Goal: Task Accomplishment & Management: Complete application form

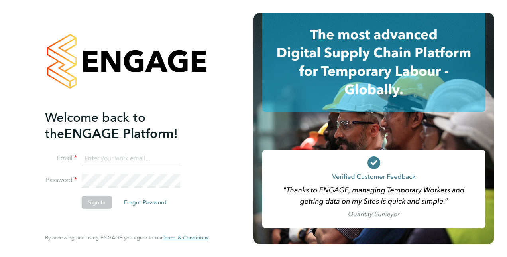
type input "[EMAIL_ADDRESS][DOMAIN_NAME]"
click at [99, 203] on button "Sign In" at bounding box center [97, 202] width 30 height 13
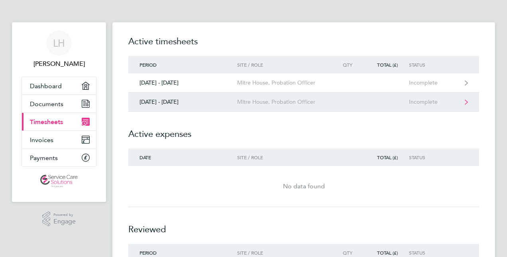
click at [156, 106] on link "29 Sept - 05 Oct 2025 Mitre House, Probation Officer Incomplete" at bounding box center [303, 102] width 351 height 19
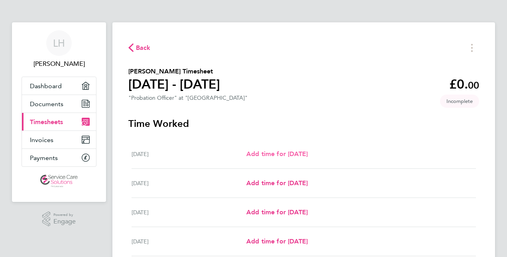
click at [251, 150] on span "Add time for Mon 29 Sep" at bounding box center [277, 154] width 61 height 8
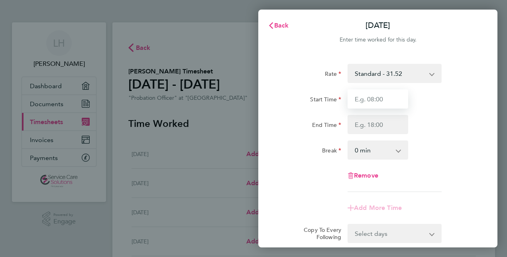
click at [376, 101] on input "Start Time" at bounding box center [378, 98] width 61 height 19
type input "09:00"
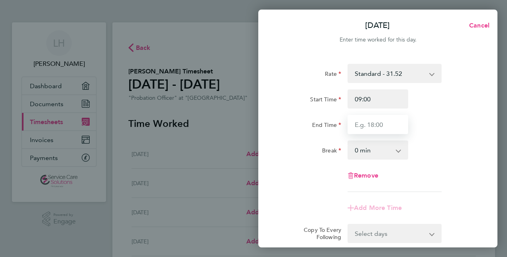
click at [370, 124] on input "End Time" at bounding box center [378, 124] width 61 height 19
type input "17:30"
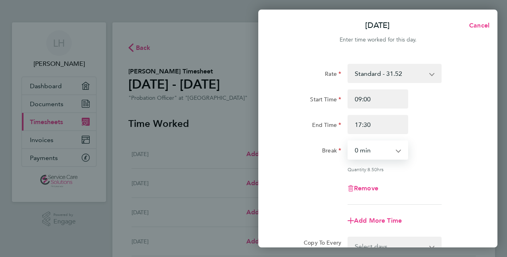
click at [350, 157] on select "0 min 15 min 30 min 45 min 60 min 75 min 90 min" at bounding box center [373, 150] width 49 height 18
select select "30"
click at [349, 141] on select "0 min 15 min 30 min 45 min 60 min 75 min 90 min" at bounding box center [373, 150] width 49 height 18
click at [315, 169] on div "Quantity: 8.00 hrs" at bounding box center [378, 169] width 201 height 6
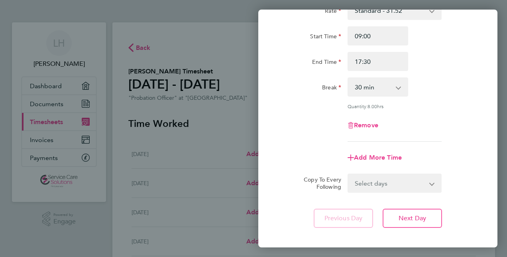
scroll to position [64, 0]
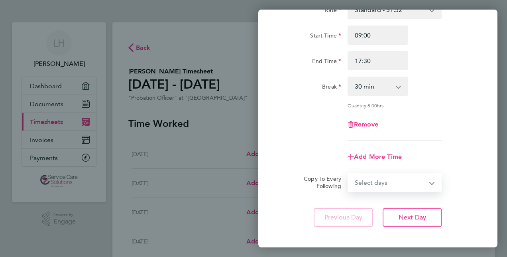
click at [380, 179] on select "Select days Day Weekday (Mon-Fri) Weekend (Sat-Sun) Tuesday Wednesday Thursday …" at bounding box center [391, 183] width 84 height 18
click at [405, 216] on span "Next Day" at bounding box center [413, 217] width 28 height 8
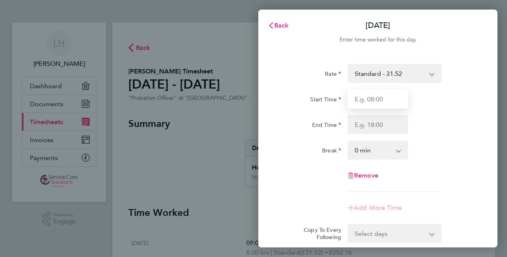
click at [377, 93] on input "Start Time" at bounding box center [378, 98] width 61 height 19
type input "09:00"
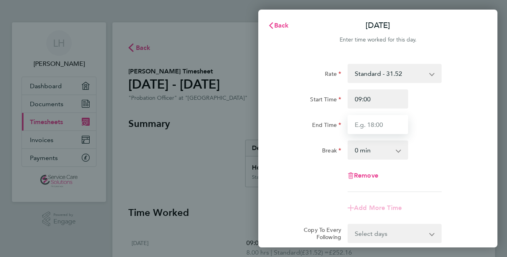
click at [373, 115] on input "End Time" at bounding box center [378, 124] width 61 height 19
click at [373, 116] on input "End Time" at bounding box center [378, 124] width 61 height 19
type input "17:30"
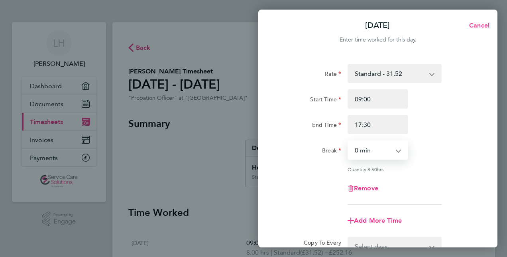
click at [373, 157] on select "0 min 15 min 30 min 45 min 60 min 75 min 90 min" at bounding box center [373, 150] width 49 height 18
select select "30"
click at [349, 141] on select "0 min 15 min 30 min 45 min 60 min 75 min 90 min" at bounding box center [373, 150] width 49 height 18
click at [455, 191] on div "Remove" at bounding box center [378, 188] width 201 height 19
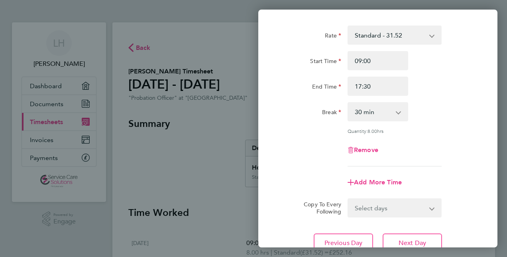
scroll to position [48, 0]
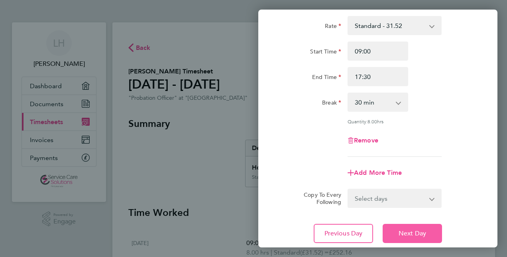
click at [420, 234] on span "Next Day" at bounding box center [413, 233] width 28 height 8
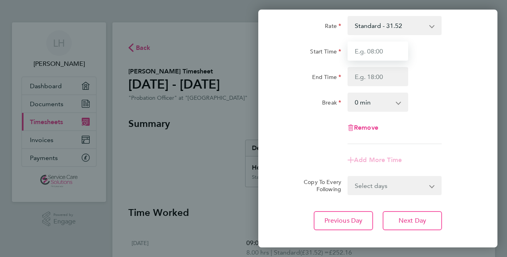
click at [367, 48] on input "Start Time" at bounding box center [378, 50] width 61 height 19
type input "09:00"
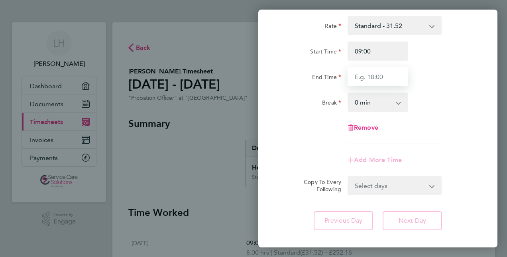
click at [381, 77] on input "End Time" at bounding box center [378, 76] width 61 height 19
type input "17:30"
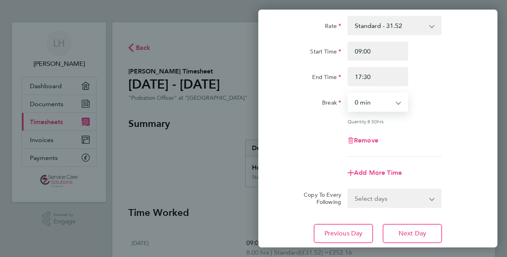
click at [373, 105] on select "0 min 15 min 30 min 45 min 60 min 75 min 90 min" at bounding box center [373, 102] width 49 height 18
select select "30"
click at [349, 93] on select "0 min 15 min 30 min 45 min 60 min 75 min 90 min" at bounding box center [373, 102] width 49 height 18
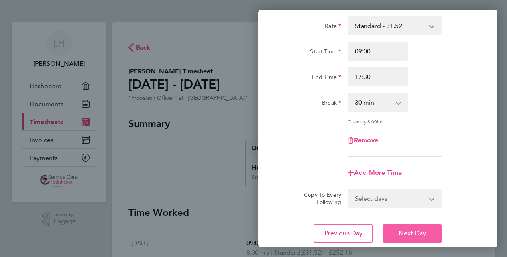
click at [425, 230] on span "Next Day" at bounding box center [413, 233] width 28 height 8
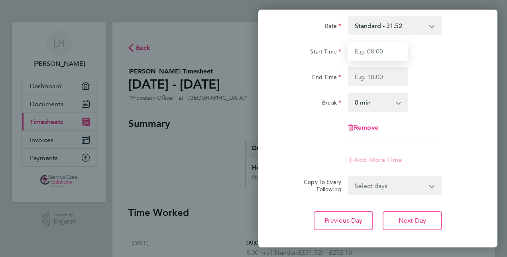
click at [354, 48] on input "Start Time" at bounding box center [378, 50] width 61 height 19
type input "09:00"
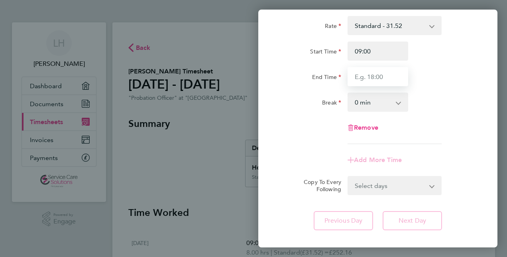
click at [365, 85] on input "End Time" at bounding box center [378, 76] width 61 height 19
type input "17:30"
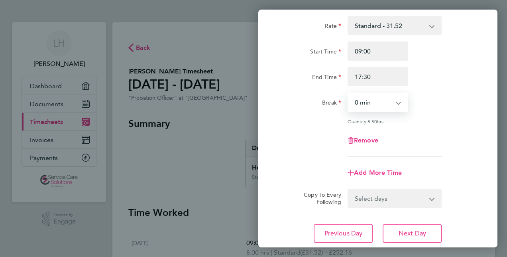
click at [390, 101] on select "0 min 15 min 30 min 45 min 60 min 75 min 90 min" at bounding box center [373, 102] width 49 height 18
select select "30"
click at [349, 93] on select "0 min 15 min 30 min 45 min 60 min 75 min 90 min" at bounding box center [373, 102] width 49 height 18
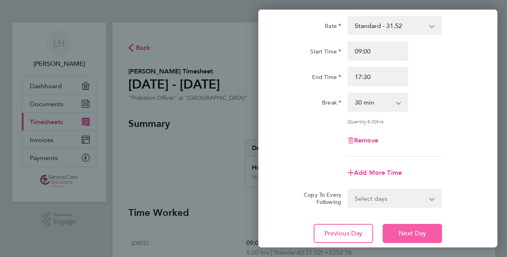
click at [409, 229] on span "Next Day" at bounding box center [413, 233] width 28 height 8
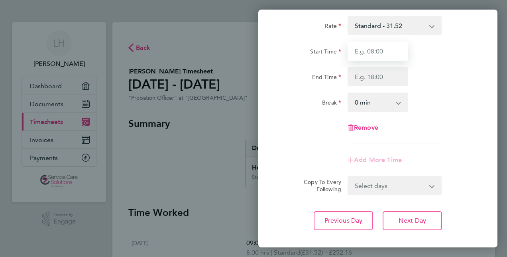
click at [376, 52] on input "Start Time" at bounding box center [378, 50] width 61 height 19
type input "09:00"
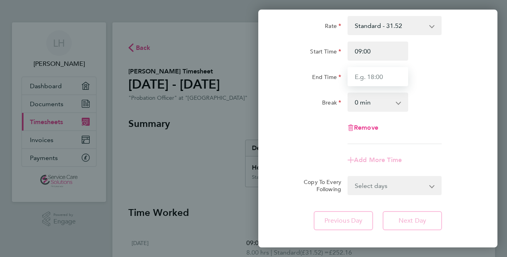
click at [376, 68] on input "End Time" at bounding box center [378, 76] width 61 height 19
type input "15:00"
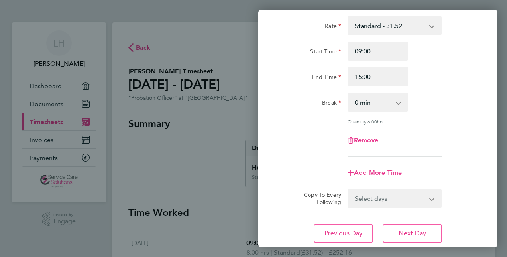
click at [359, 146] on app-timesheet-line-form-group "Rate Standard - 31.52 Start Time 09:00 End Time 15:00 Break 0 min 15 min 30 min…" at bounding box center [378, 99] width 195 height 166
click at [464, 206] on div "Copy To Every Following Select days Day Weekend (Sat-Sun) Saturday Sunday" at bounding box center [378, 198] width 201 height 19
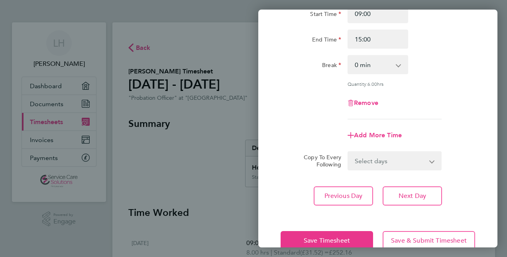
scroll to position [96, 0]
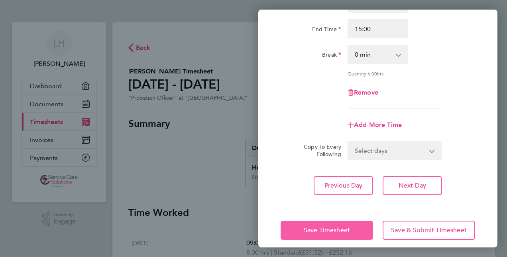
click at [367, 226] on button "Save Timesheet" at bounding box center [327, 230] width 93 height 19
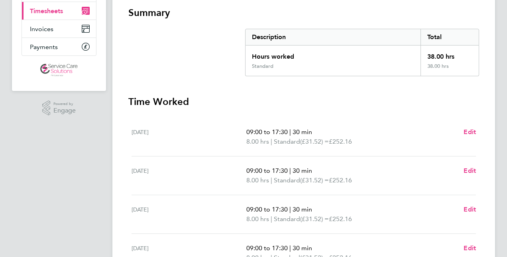
scroll to position [112, 0]
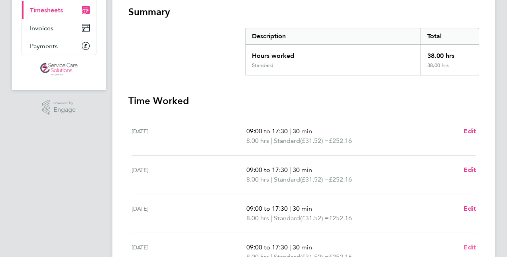
click at [471, 247] on span "Edit" at bounding box center [470, 247] width 12 height 8
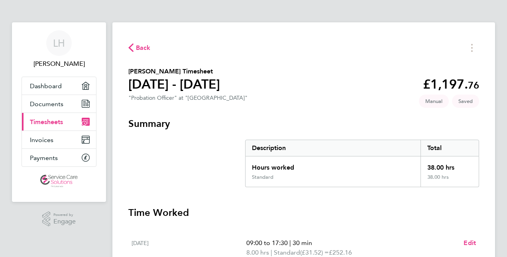
select select "30"
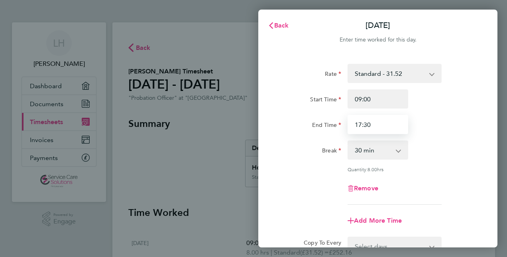
click at [349, 128] on input "17:30" at bounding box center [378, 124] width 61 height 19
type input "15:00"
click at [464, 177] on div "Rate Standard - 31.52 Start Time 09:00 End Time 15:00 Break 0 min 15 min 30 min…" at bounding box center [378, 134] width 195 height 141
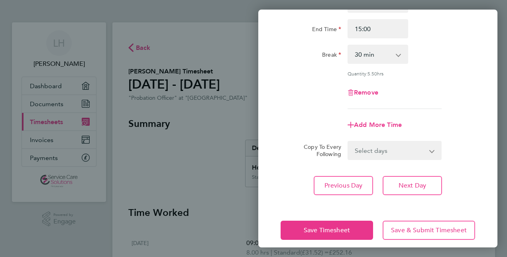
scroll to position [103, 0]
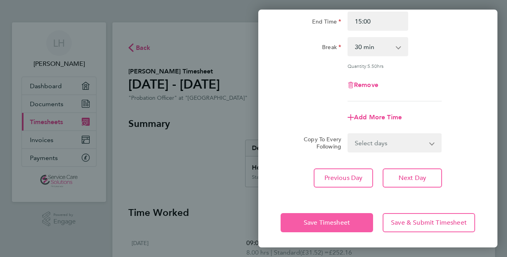
click at [361, 231] on button "Save Timesheet" at bounding box center [327, 222] width 93 height 19
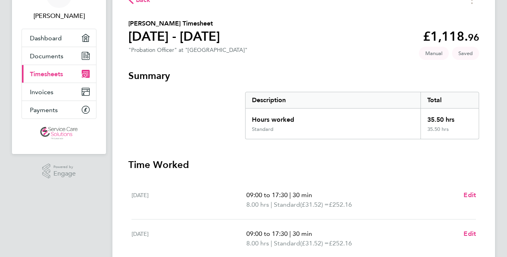
scroll to position [64, 0]
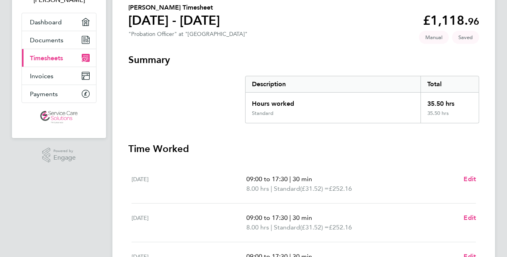
click at [473, 178] on span "Edit" at bounding box center [470, 179] width 12 height 8
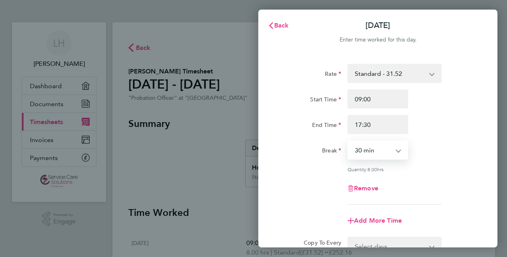
click at [389, 153] on select "0 min 15 min 30 min 45 min 60 min 75 min 90 min" at bounding box center [373, 150] width 49 height 18
select select "60"
click at [349, 141] on select "0 min 15 min 30 min 45 min 60 min 75 min 90 min" at bounding box center [373, 150] width 49 height 18
click at [507, 0] on html "LH Layla Hill Applications: Dashboard Documents Current page: Timesheets Invoic…" at bounding box center [253, 0] width 507 height 0
click at [450, 188] on div "Remove" at bounding box center [378, 188] width 201 height 19
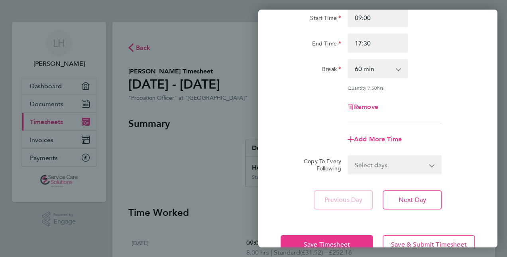
scroll to position [96, 0]
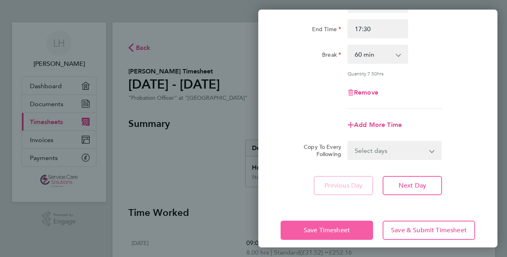
click at [353, 228] on button "Save Timesheet" at bounding box center [327, 230] width 93 height 19
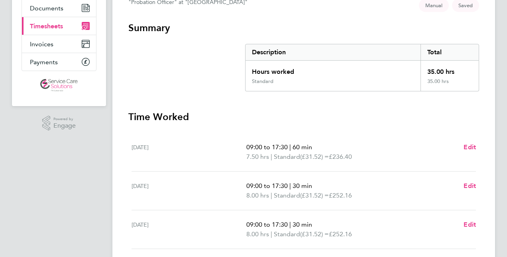
scroll to position [112, 0]
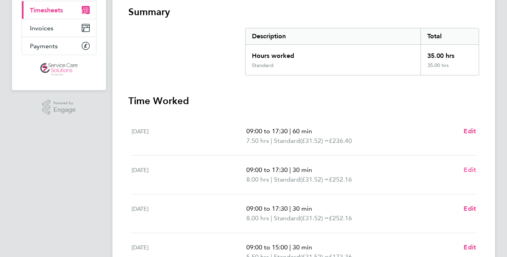
click at [470, 171] on span "Edit" at bounding box center [470, 170] width 12 height 8
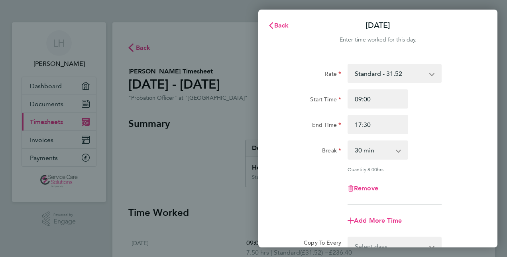
drag, startPoint x: 379, startPoint y: 140, endPoint x: 378, endPoint y: 149, distance: 8.9
click at [378, 149] on div "0 min 15 min 30 min 45 min 60 min 75 min 90 min" at bounding box center [378, 149] width 61 height 19
click at [378, 149] on select "0 min 15 min 30 min 45 min 60 min 75 min 90 min" at bounding box center [373, 150] width 49 height 18
select select "60"
click at [349, 141] on select "0 min 15 min 30 min 45 min 60 min 75 min 90 min" at bounding box center [373, 150] width 49 height 18
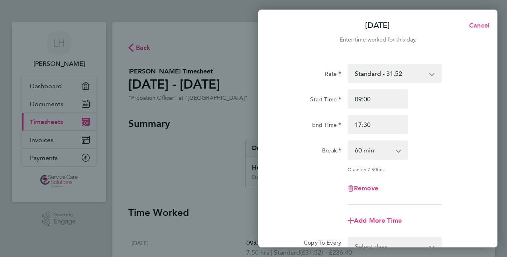
click at [452, 209] on app-timesheet-line-form-group "Rate Standard - 31.52 Start Time 09:00 End Time 17:30 Break 0 min 15 min 30 min…" at bounding box center [378, 147] width 195 height 166
click at [448, 186] on div "Remove" at bounding box center [378, 188] width 201 height 19
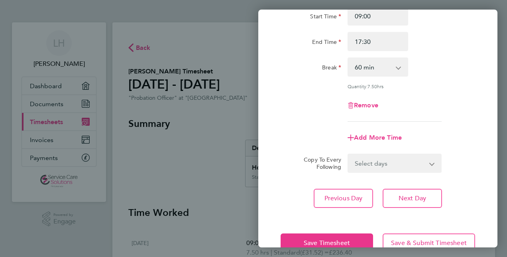
scroll to position [96, 0]
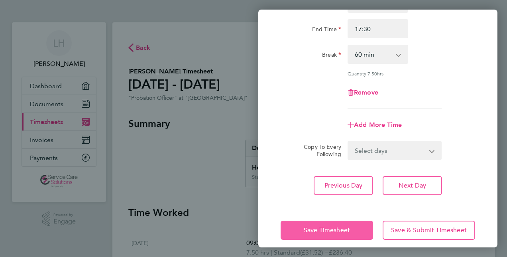
click at [320, 231] on span "Save Timesheet" at bounding box center [327, 230] width 46 height 8
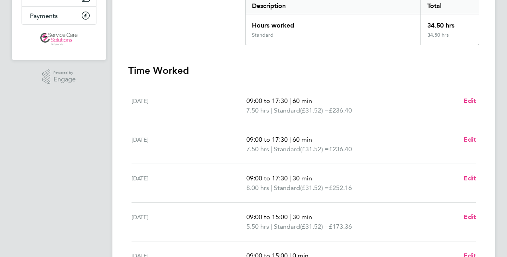
scroll to position [144, 0]
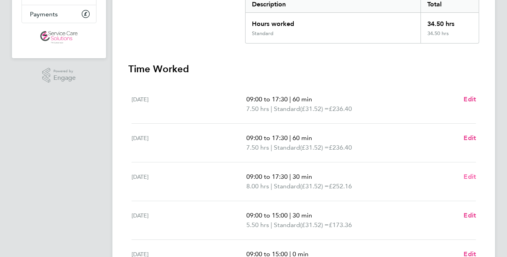
click at [468, 180] on link "Edit" at bounding box center [470, 177] width 12 height 10
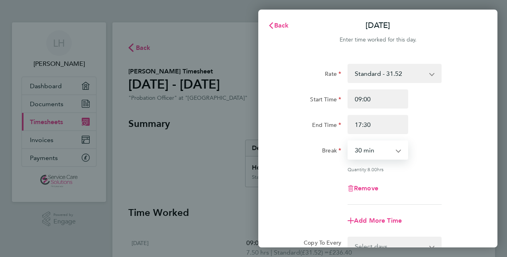
click at [385, 152] on select "0 min 15 min 30 min 45 min 60 min 75 min 90 min" at bounding box center [373, 150] width 49 height 18
select select "60"
click at [349, 141] on select "0 min 15 min 30 min 45 min 60 min 75 min 90 min" at bounding box center [373, 150] width 49 height 18
click at [422, 179] on div "Remove" at bounding box center [378, 188] width 201 height 19
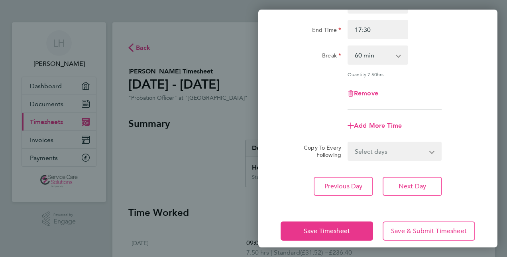
scroll to position [96, 0]
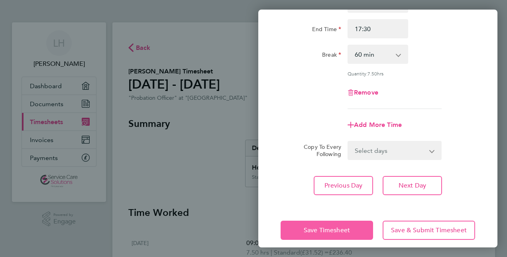
click at [335, 223] on button "Save Timesheet" at bounding box center [327, 230] width 93 height 19
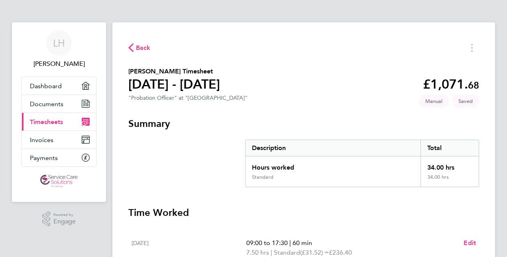
click at [338, 213] on h3 "Time Worked" at bounding box center [303, 212] width 351 height 13
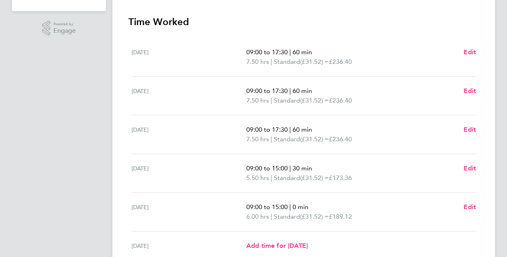
scroll to position [191, 0]
click at [471, 203] on span "Edit" at bounding box center [470, 206] width 12 height 8
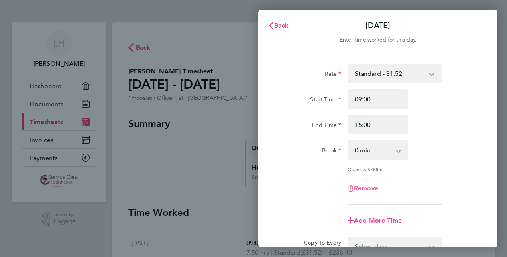
click at [371, 185] on span "Remove" at bounding box center [366, 188] width 24 height 8
select select "null"
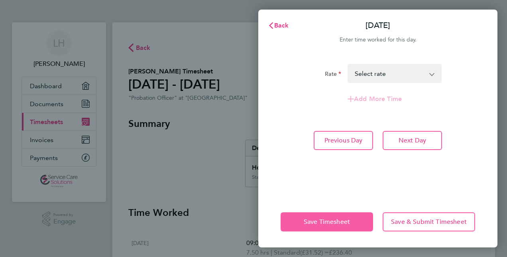
click at [340, 228] on button "Save Timesheet" at bounding box center [327, 221] width 93 height 19
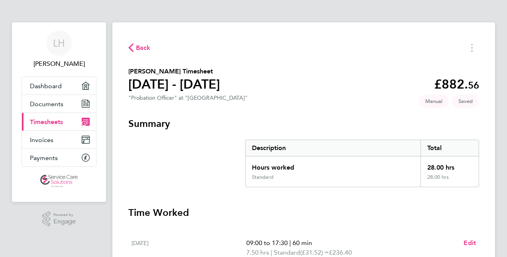
click at [314, 94] on section "Layla Hill's Timesheet 29 Sept - 05 Oct 2025 £882. 56 "Probation Officer" at "M…" at bounding box center [303, 86] width 351 height 38
click at [146, 47] on span "Back" at bounding box center [143, 48] width 15 height 10
